Goal: Navigation & Orientation: Find specific page/section

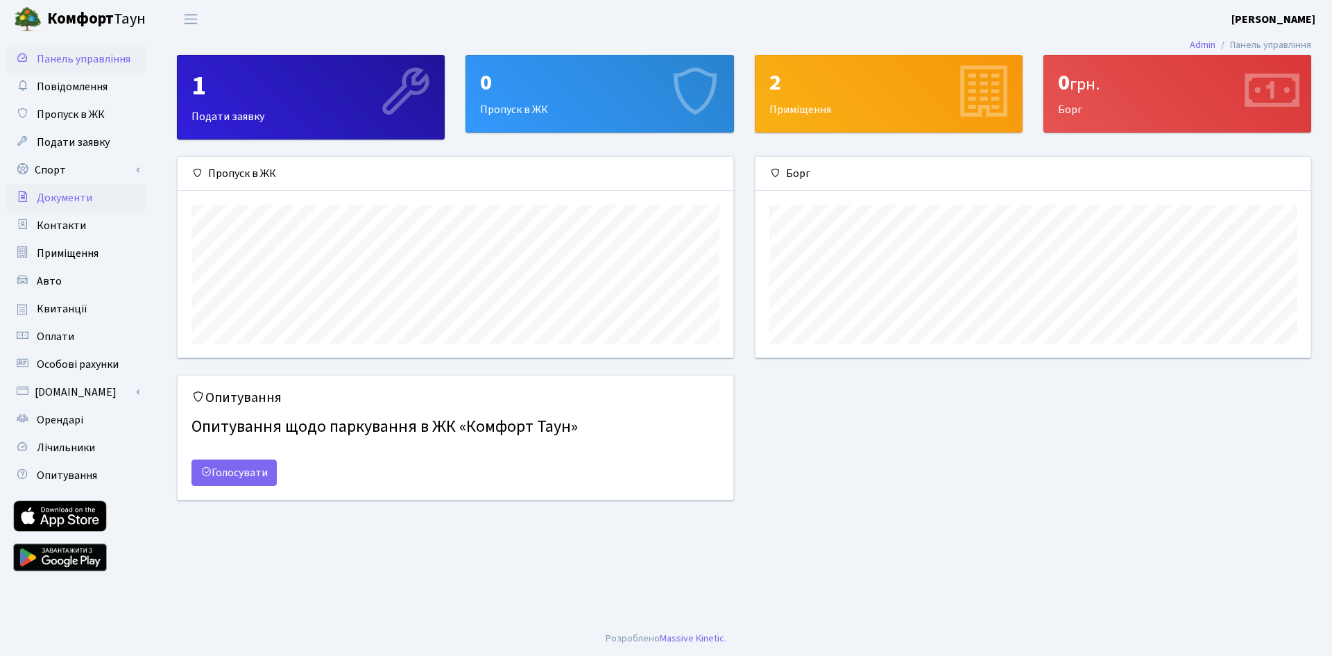
scroll to position [201, 555]
click at [67, 143] on span "Подати заявку" at bounding box center [73, 142] width 73 height 15
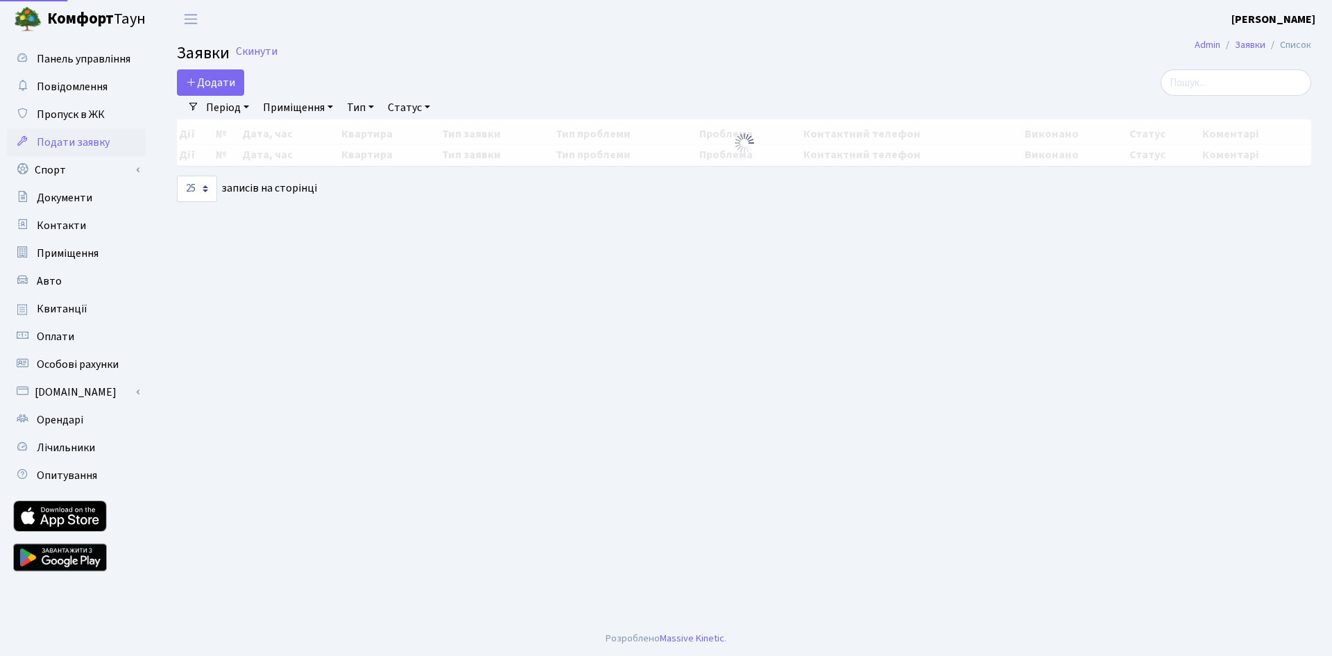
select select "25"
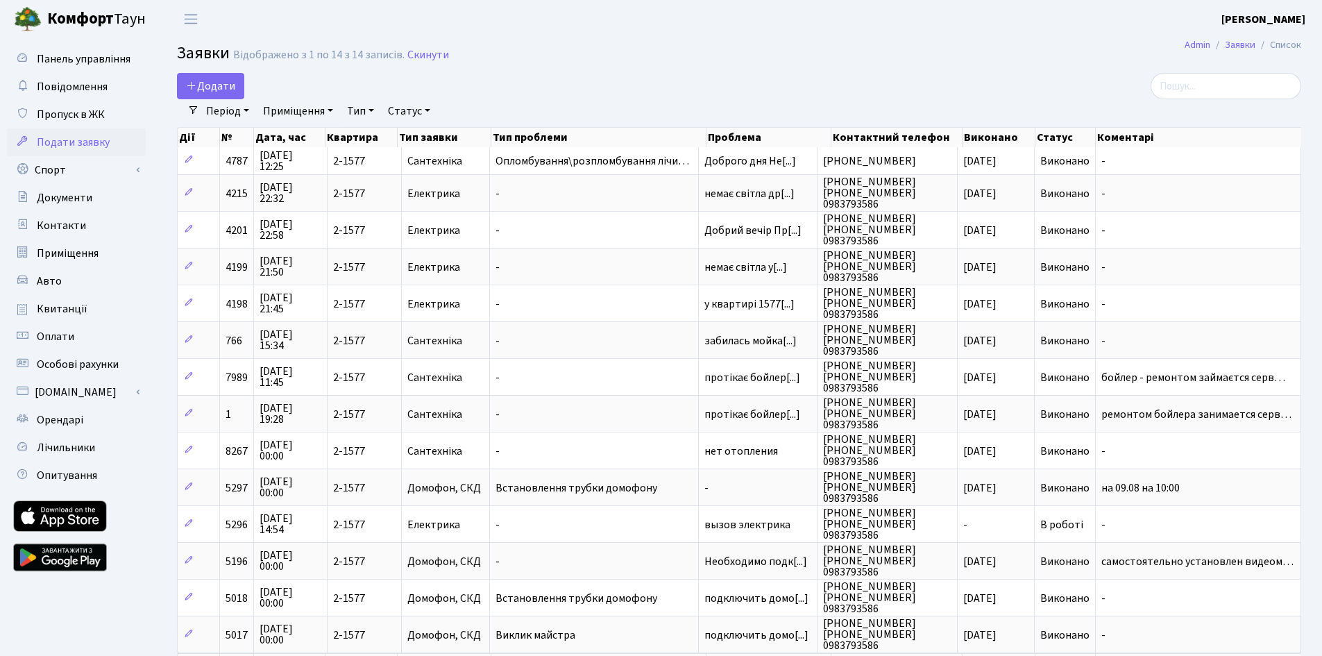
click at [71, 155] on link "Подати заявку" at bounding box center [76, 142] width 139 height 28
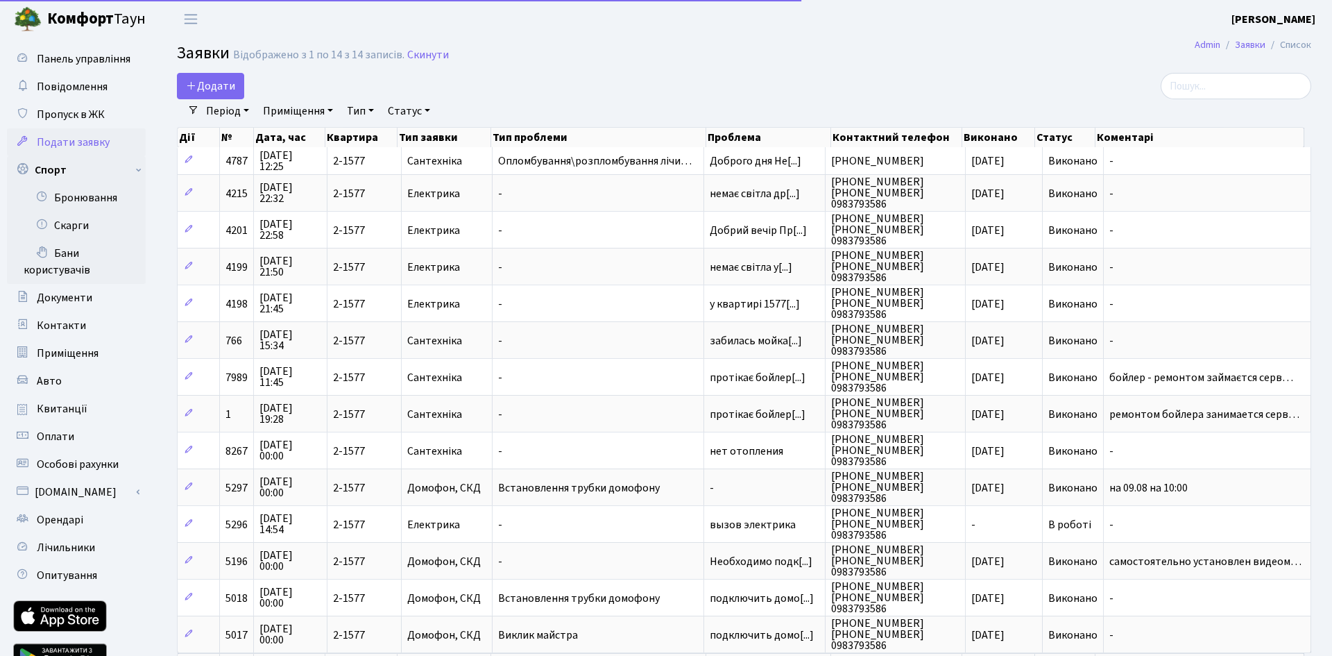
select select "25"
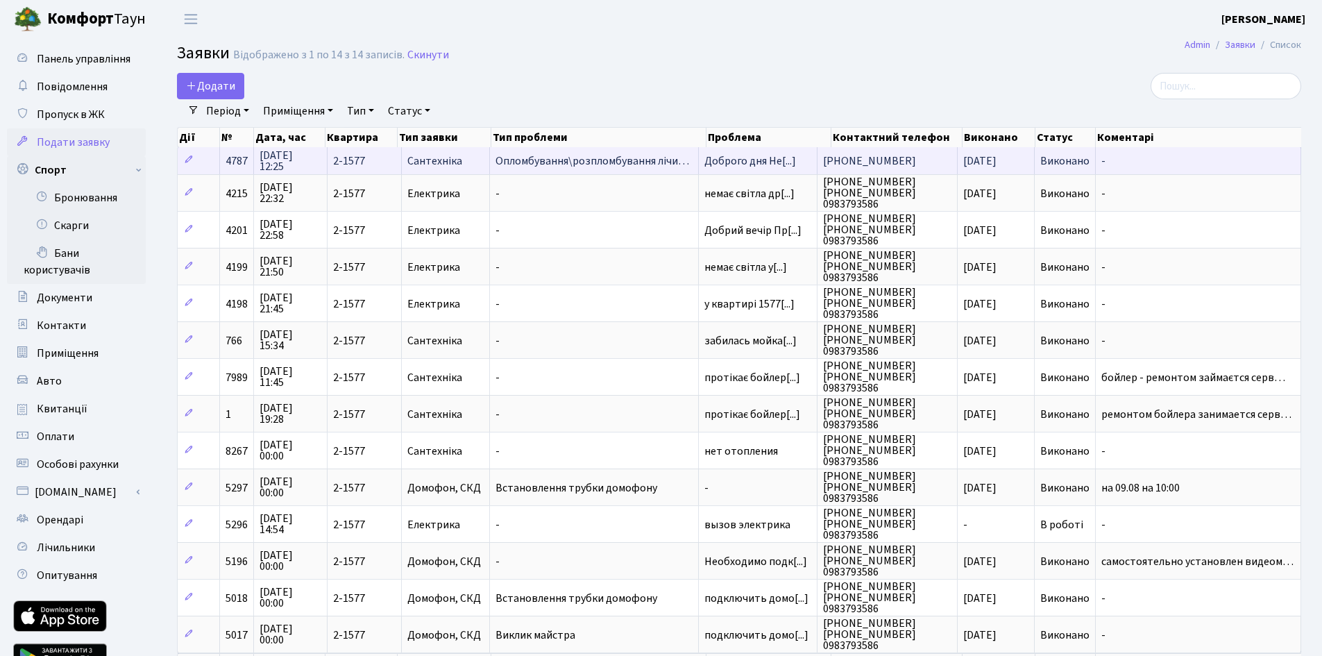
click at [348, 168] on td "2-1577" at bounding box center [364, 160] width 74 height 27
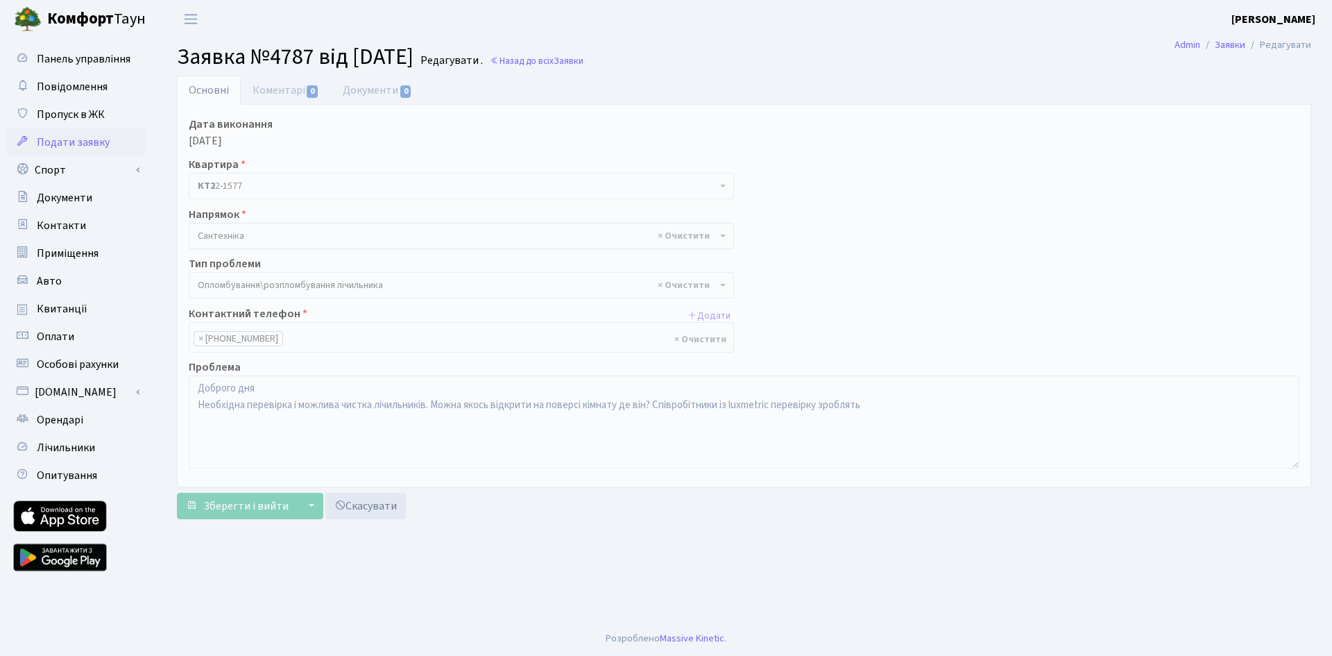
select select "30"
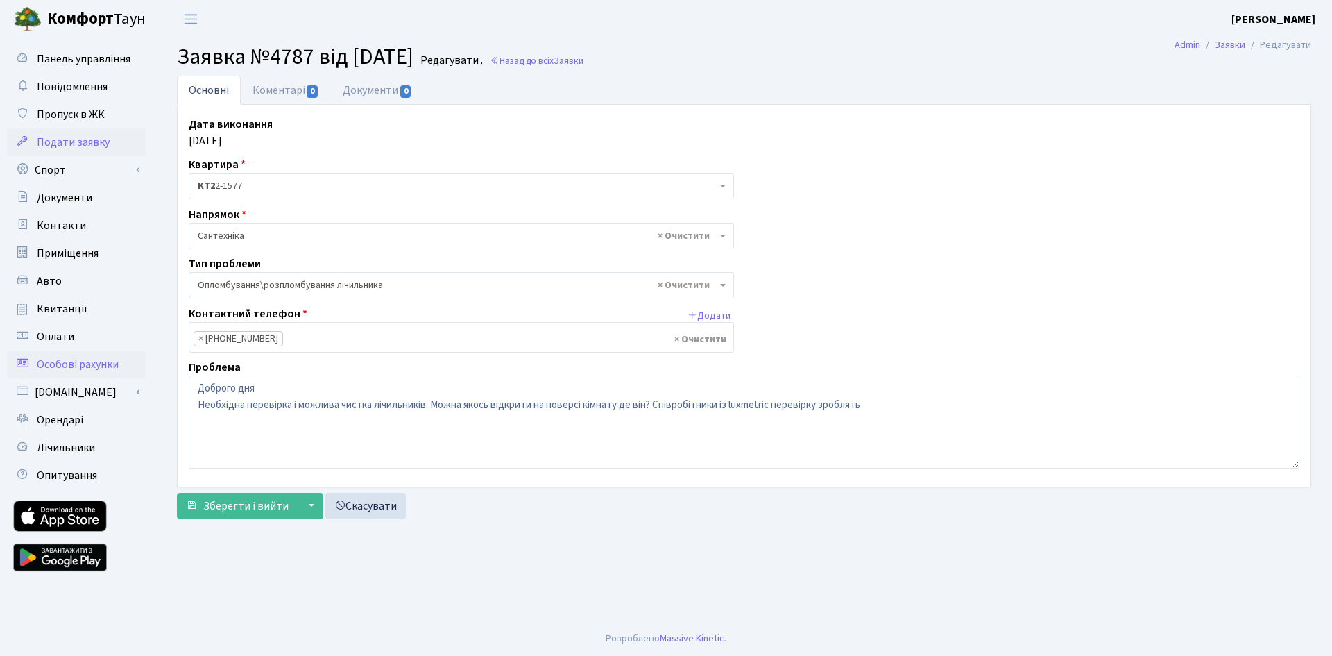
click at [78, 369] on span "Особові рахунки" at bounding box center [78, 364] width 82 height 15
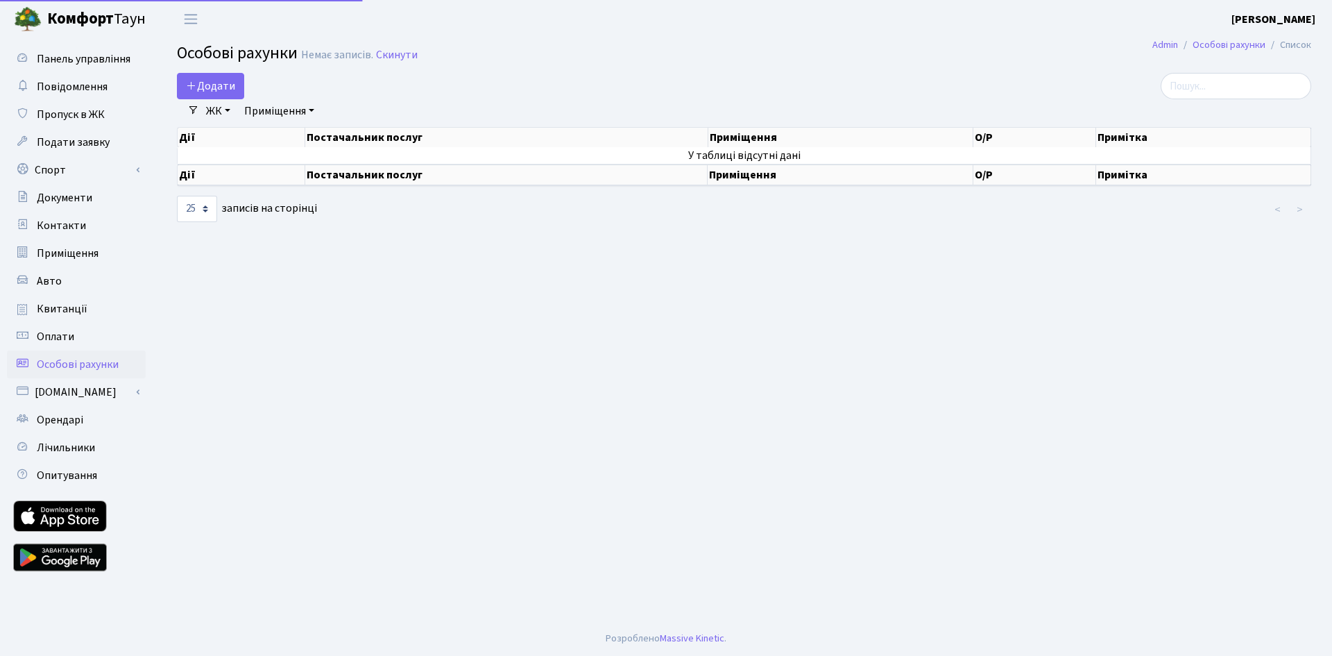
select select "25"
click at [66, 447] on span "Лічильники" at bounding box center [66, 447] width 58 height 15
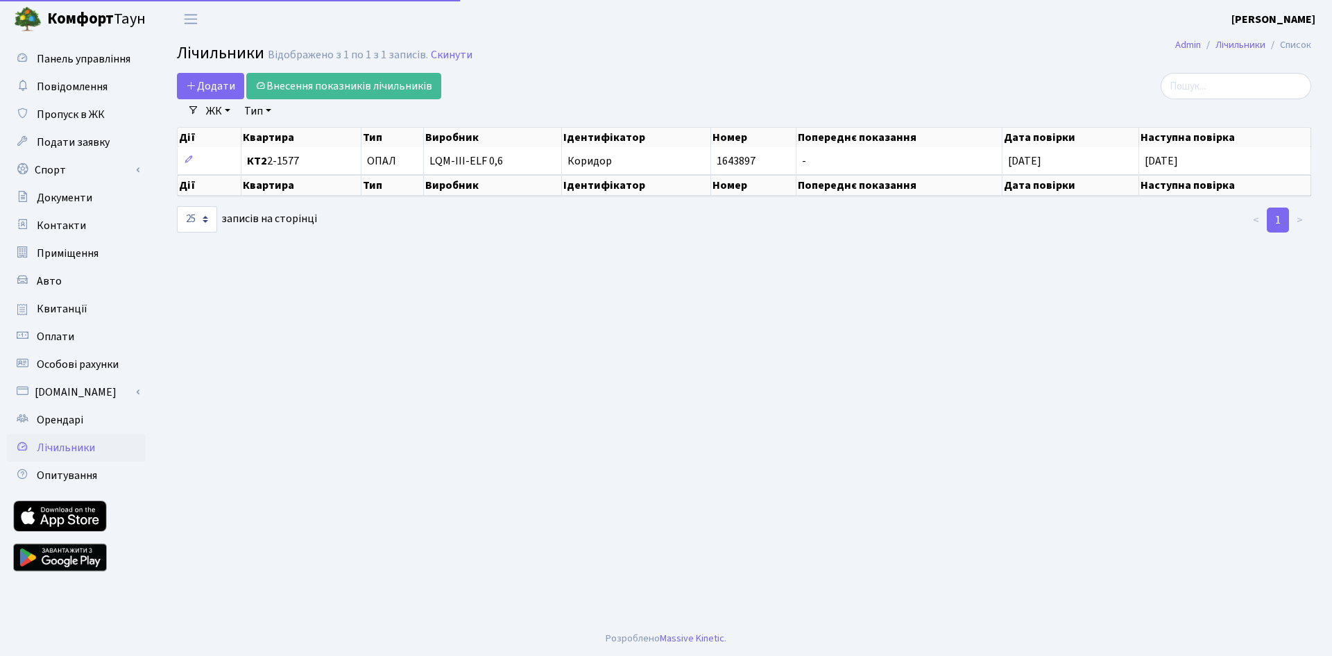
select select "25"
click at [66, 63] on span "Панель управління" at bounding box center [84, 58] width 94 height 15
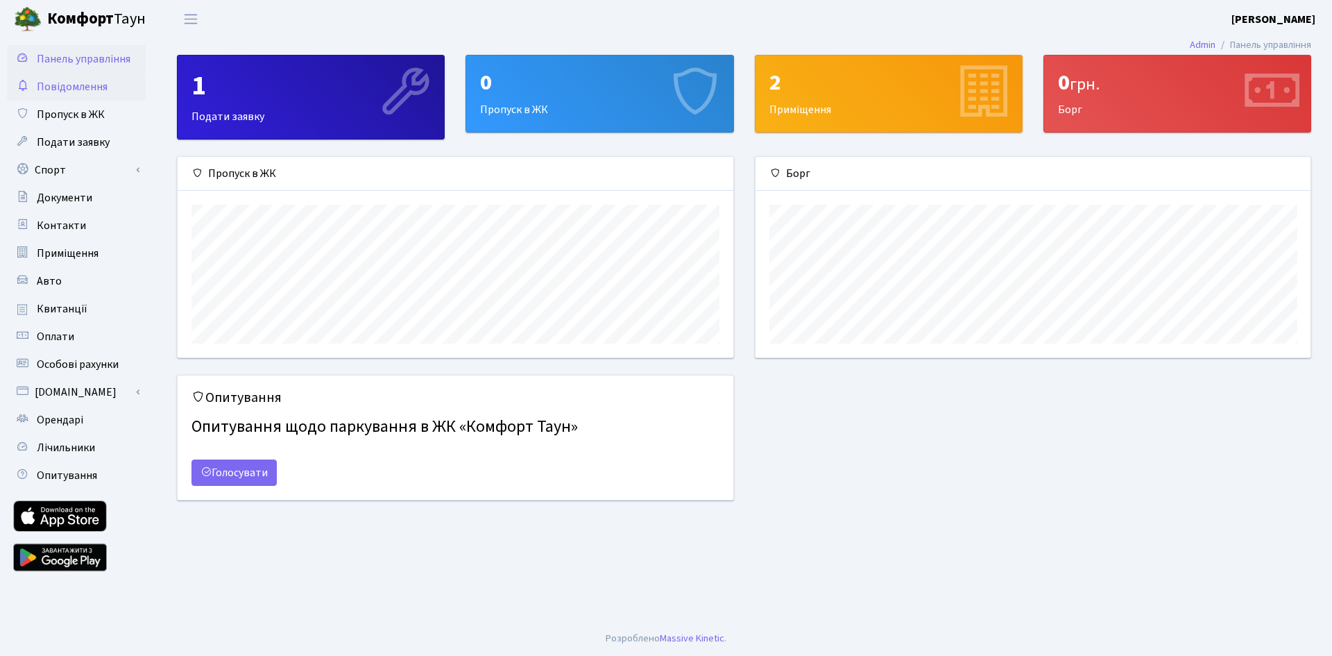
scroll to position [201, 555]
click at [63, 80] on span "Повідомлення" at bounding box center [72, 86] width 71 height 15
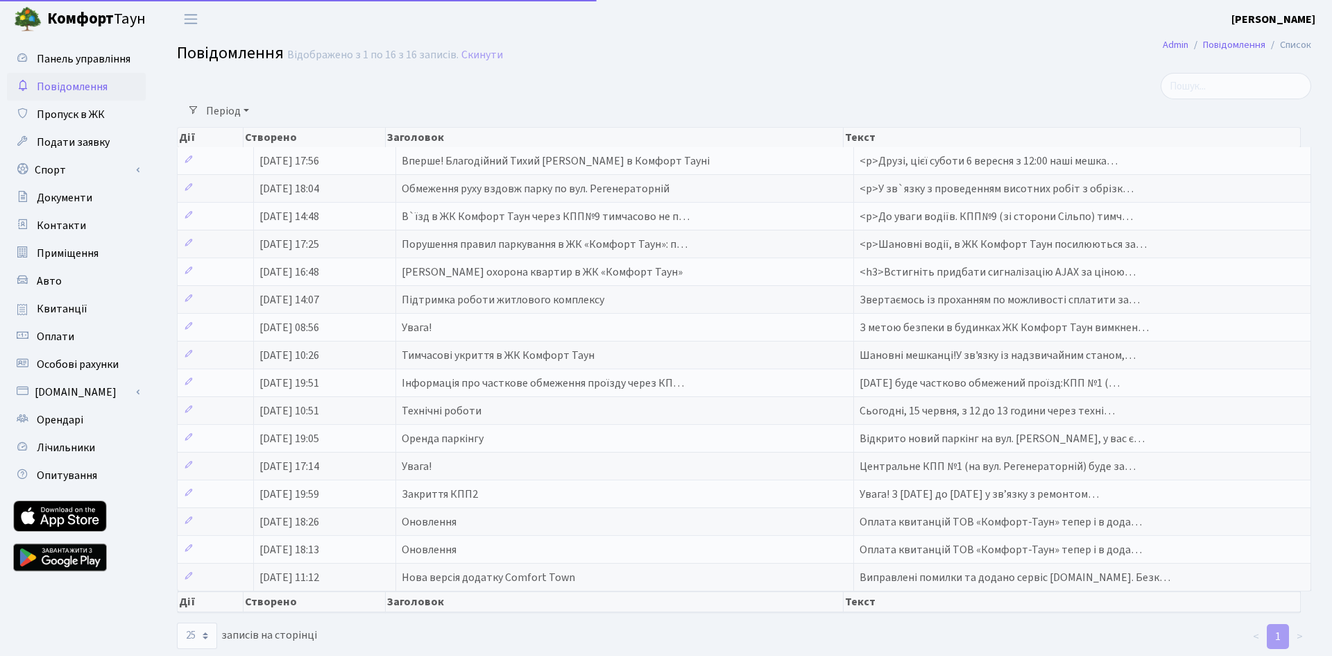
select select "25"
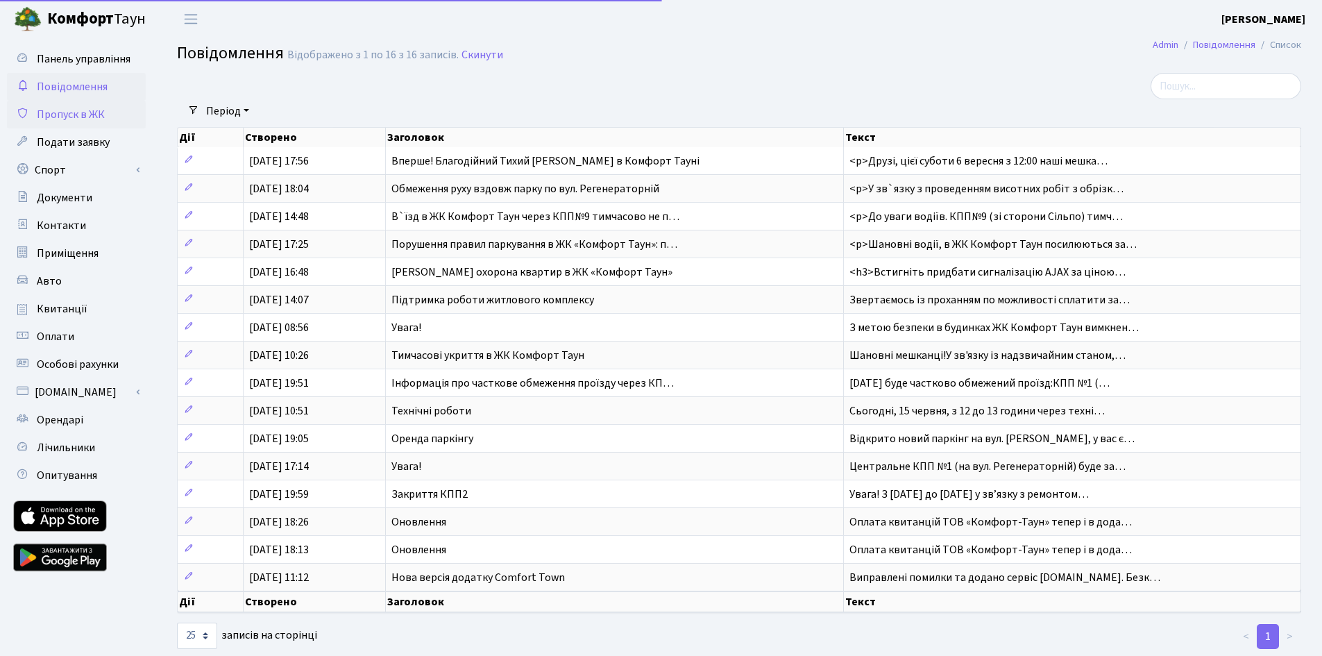
click at [65, 110] on span "Пропуск в ЖК" at bounding box center [71, 114] width 68 height 15
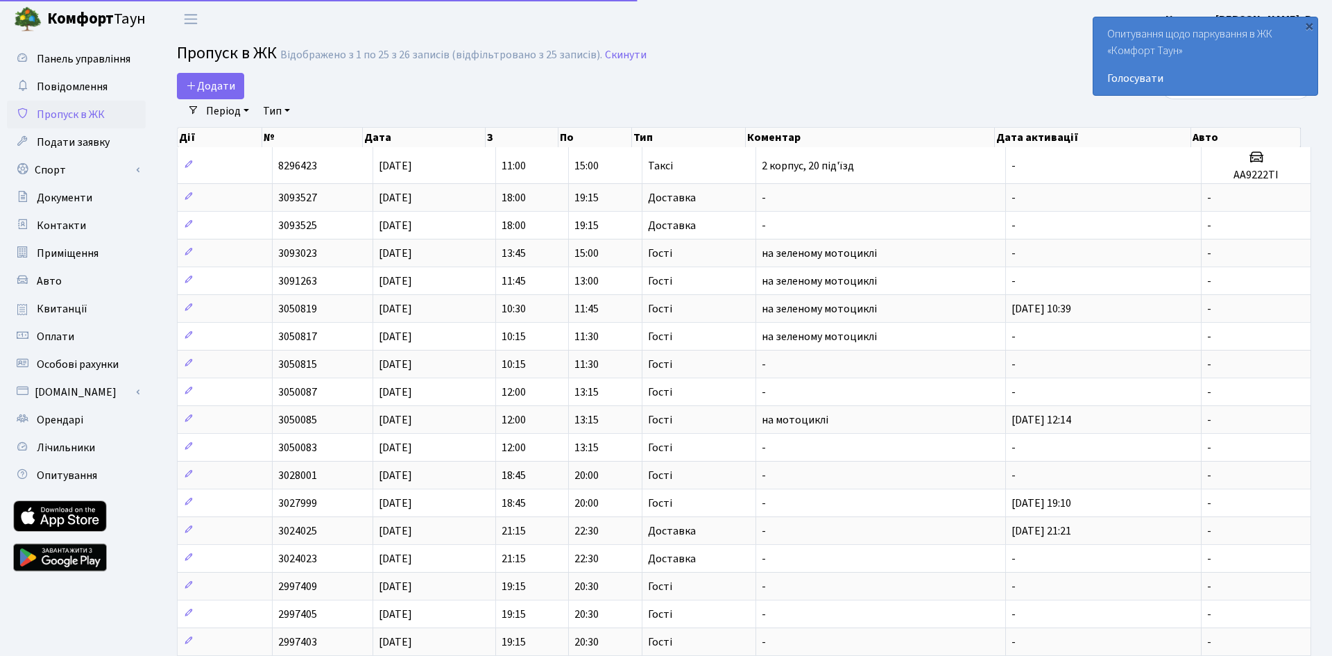
select select "25"
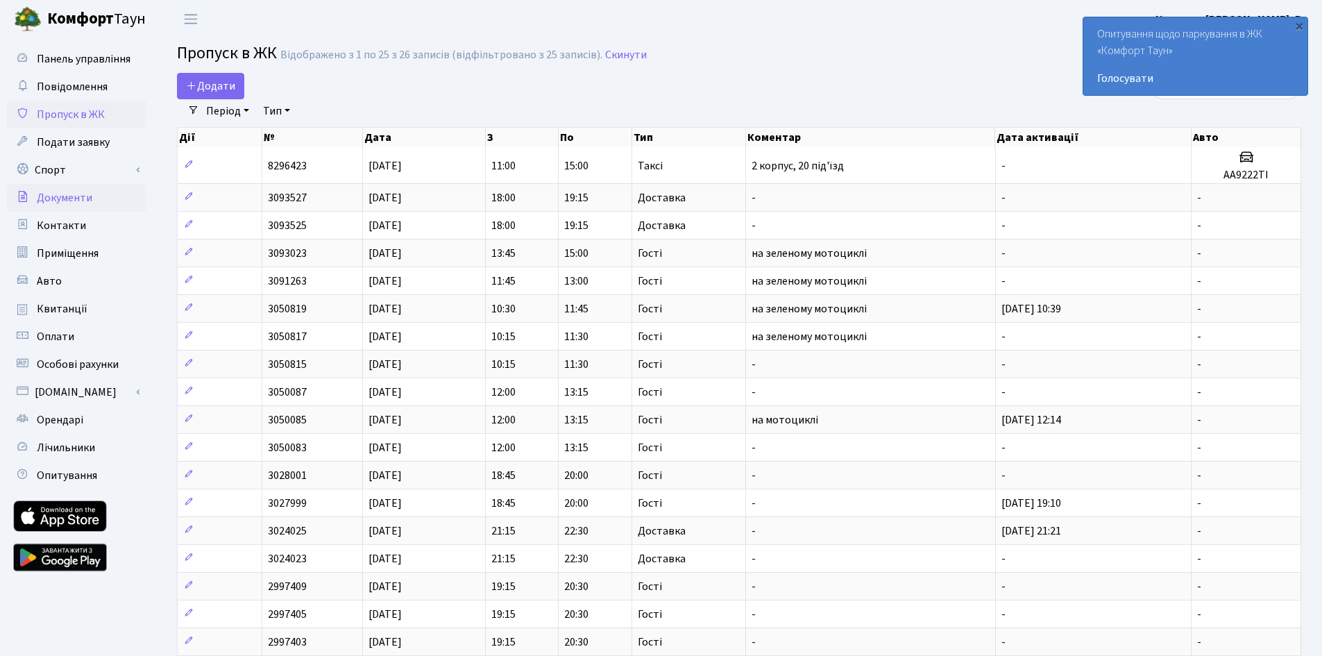
click at [75, 200] on span "Документи" at bounding box center [65, 197] width 56 height 15
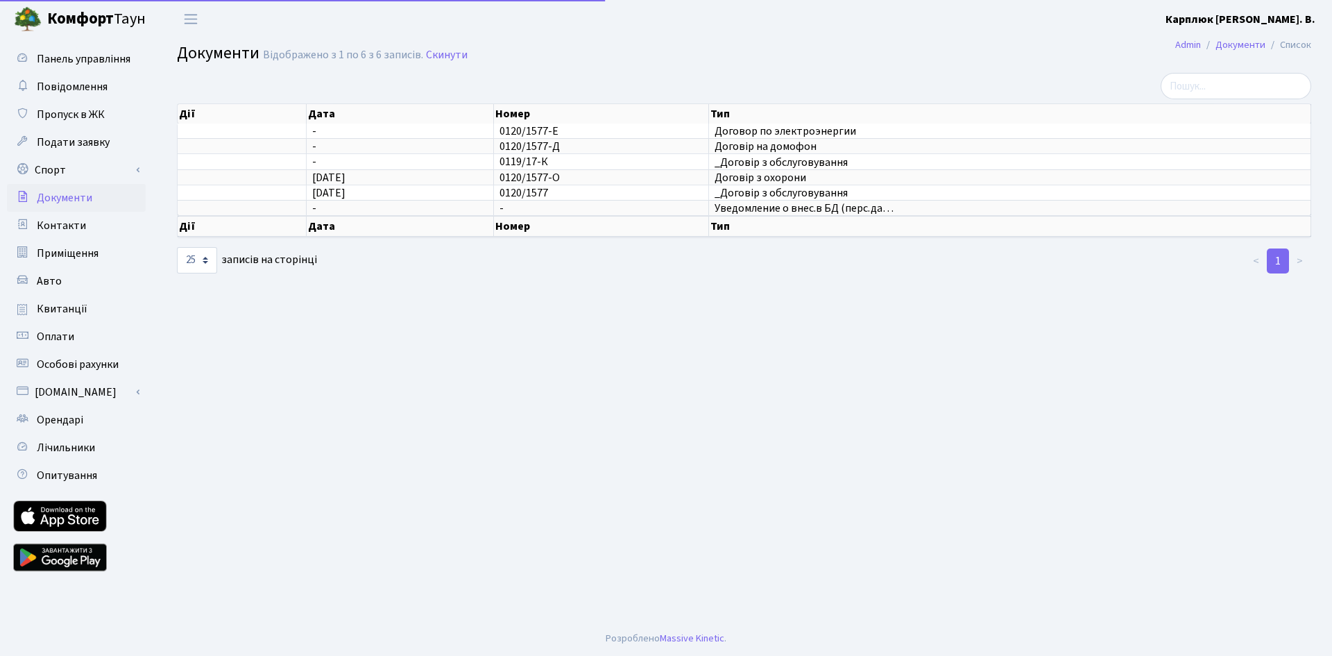
select select "25"
click at [75, 225] on span "Контакти" at bounding box center [61, 225] width 49 height 15
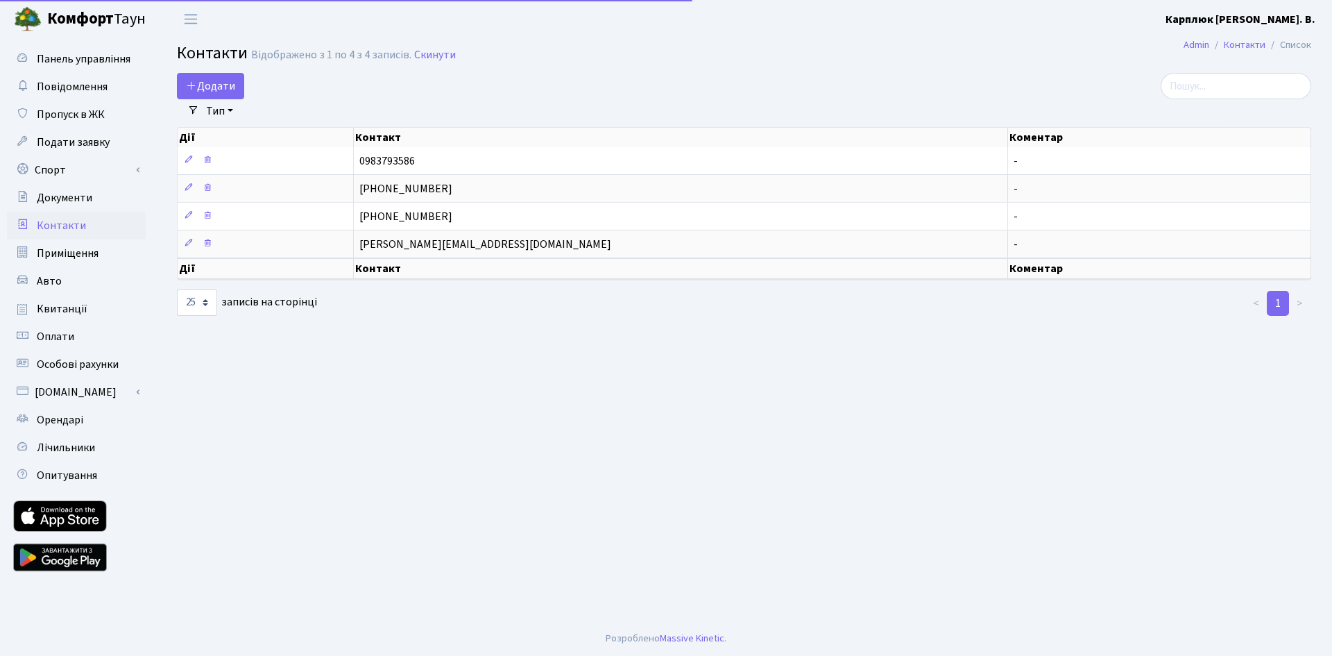
select select "25"
click at [67, 256] on span "Приміщення" at bounding box center [68, 253] width 62 height 15
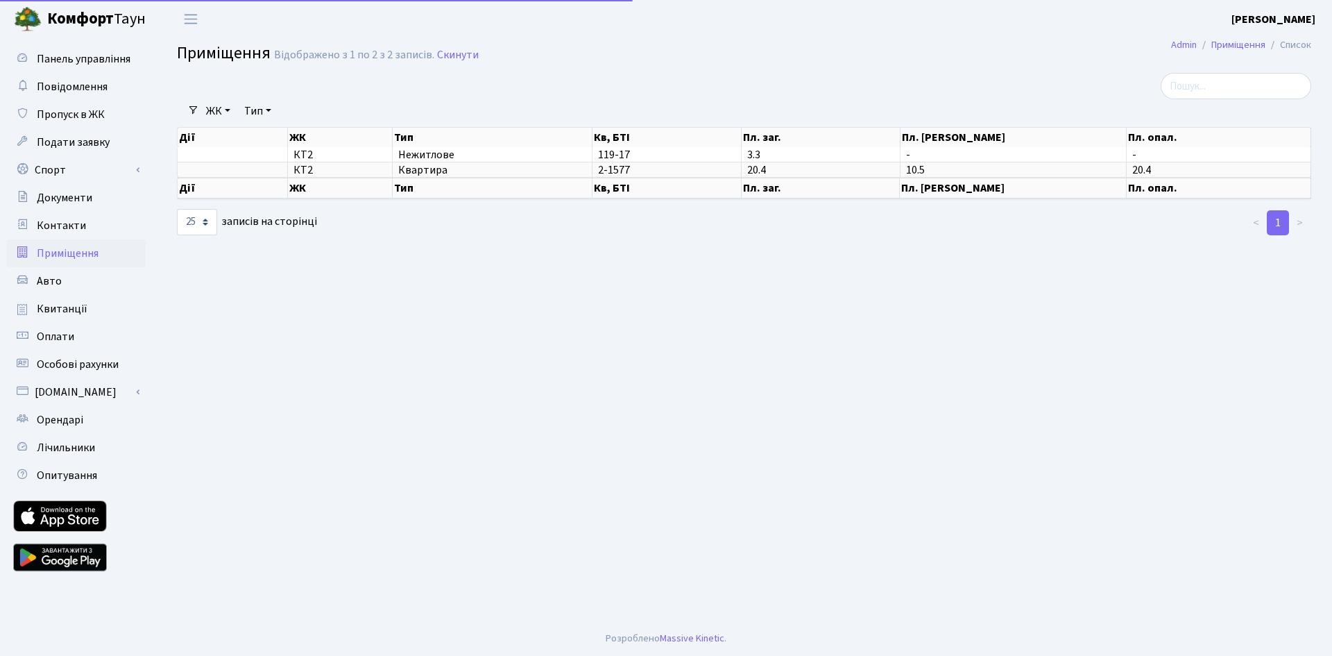
select select "25"
click at [325, 173] on span "КТ2" at bounding box center [339, 169] width 93 height 11
click at [384, 176] on td "КТ2" at bounding box center [340, 169] width 105 height 15
click at [345, 169] on span "КТ2" at bounding box center [339, 169] width 93 height 11
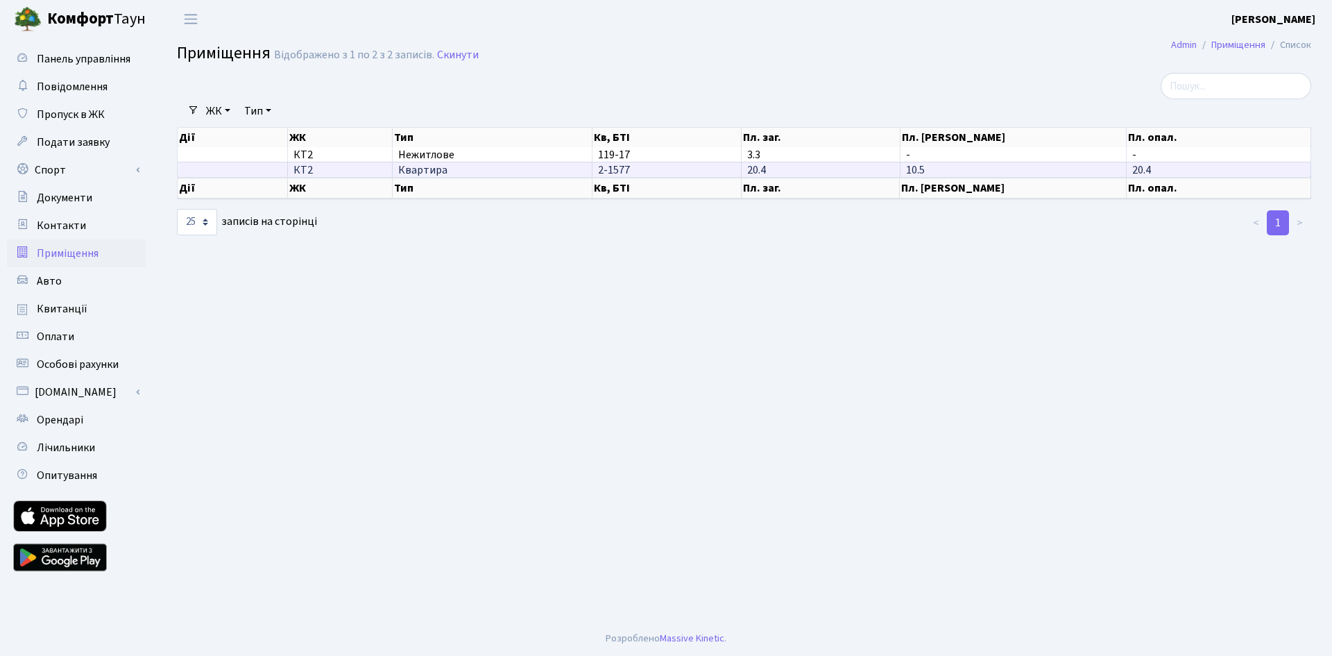
click at [597, 166] on td "2-1577" at bounding box center [666, 169] width 149 height 15
click at [606, 171] on span "2-1577" at bounding box center [614, 169] width 32 height 15
